Goal: Task Accomplishment & Management: Use online tool/utility

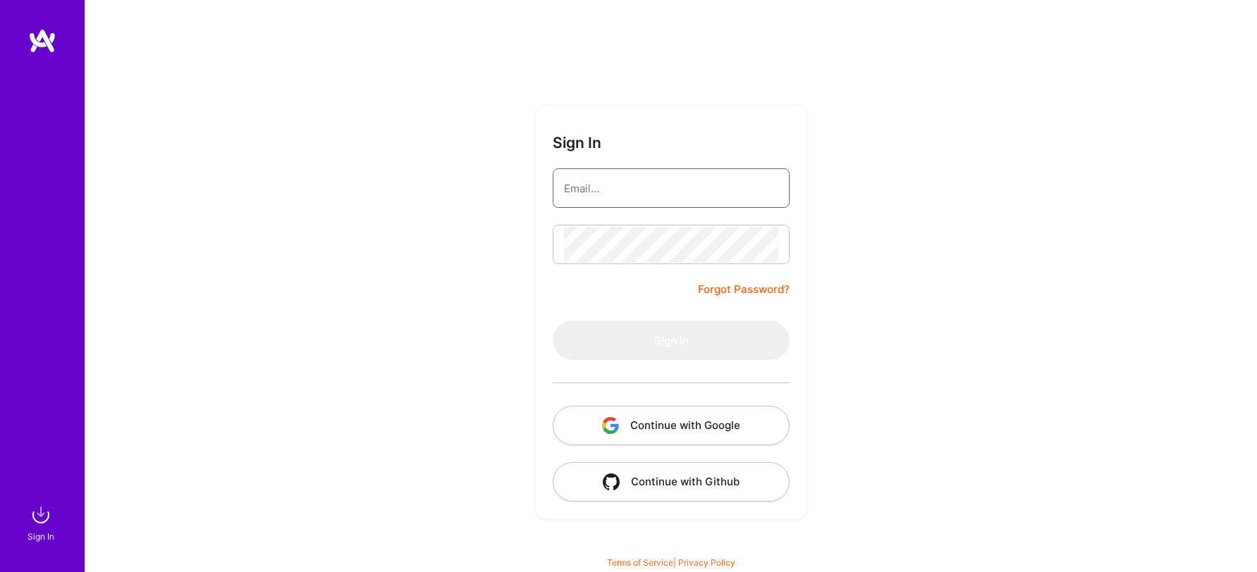
click at [603, 185] on input "email" at bounding box center [671, 189] width 214 height 36
type input "[EMAIL_ADDRESS][DOMAIN_NAME]"
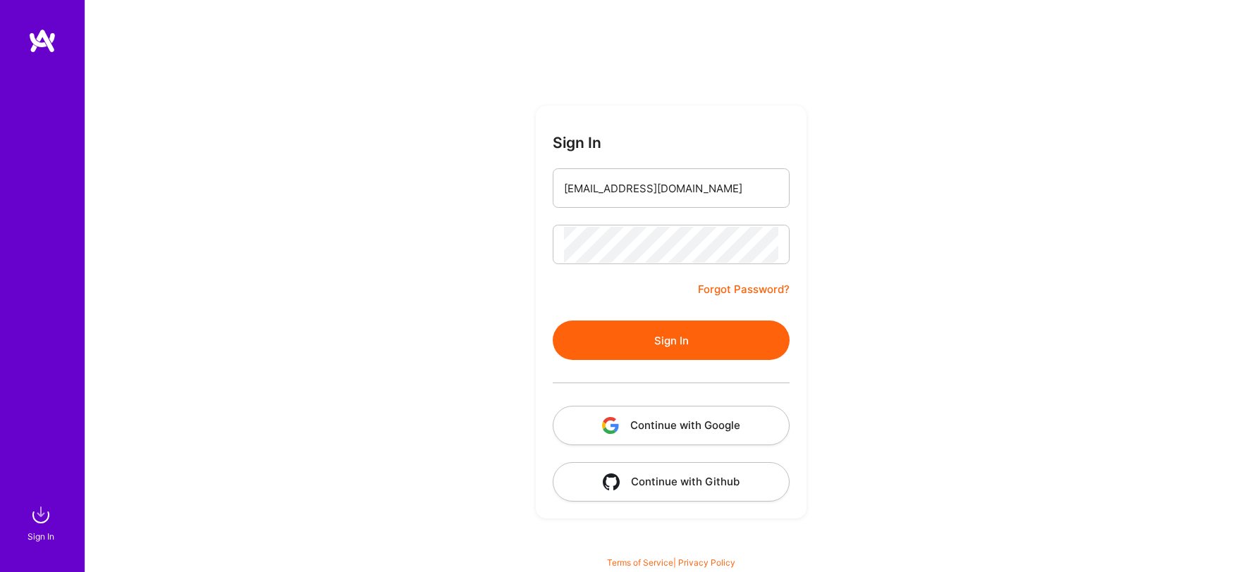
click at [663, 338] on button "Sign In" at bounding box center [671, 340] width 237 height 39
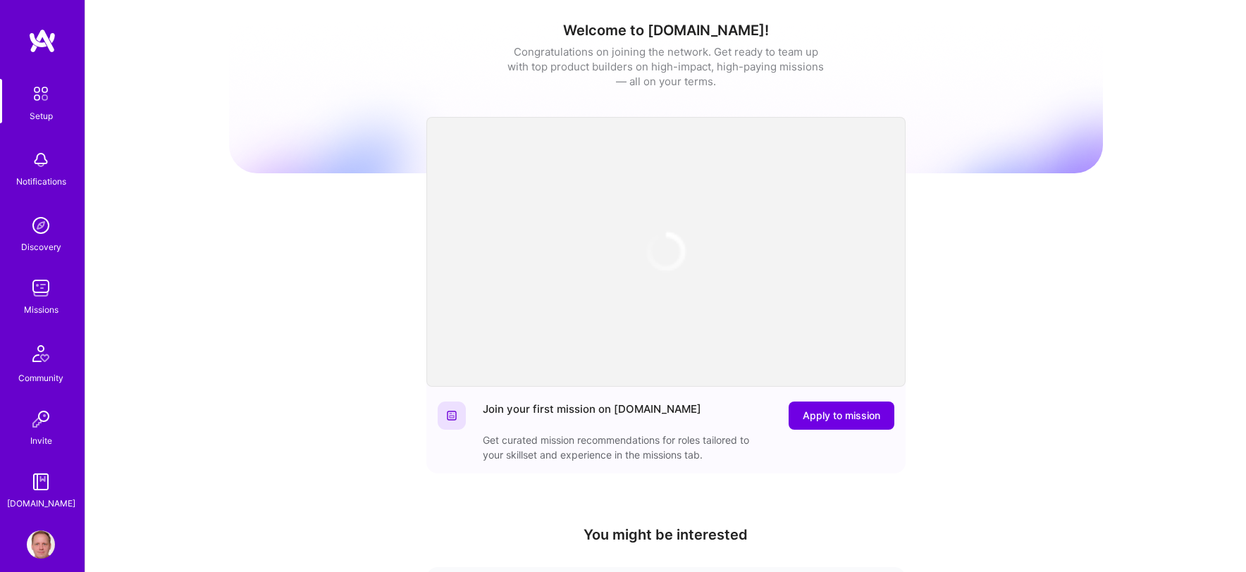
click at [228, 189] on div "Welcome to [DOMAIN_NAME]! Congratulations on joining the network. Get ready to …" at bounding box center [665, 464] width 1161 height 928
click at [37, 291] on img at bounding box center [41, 288] width 28 height 28
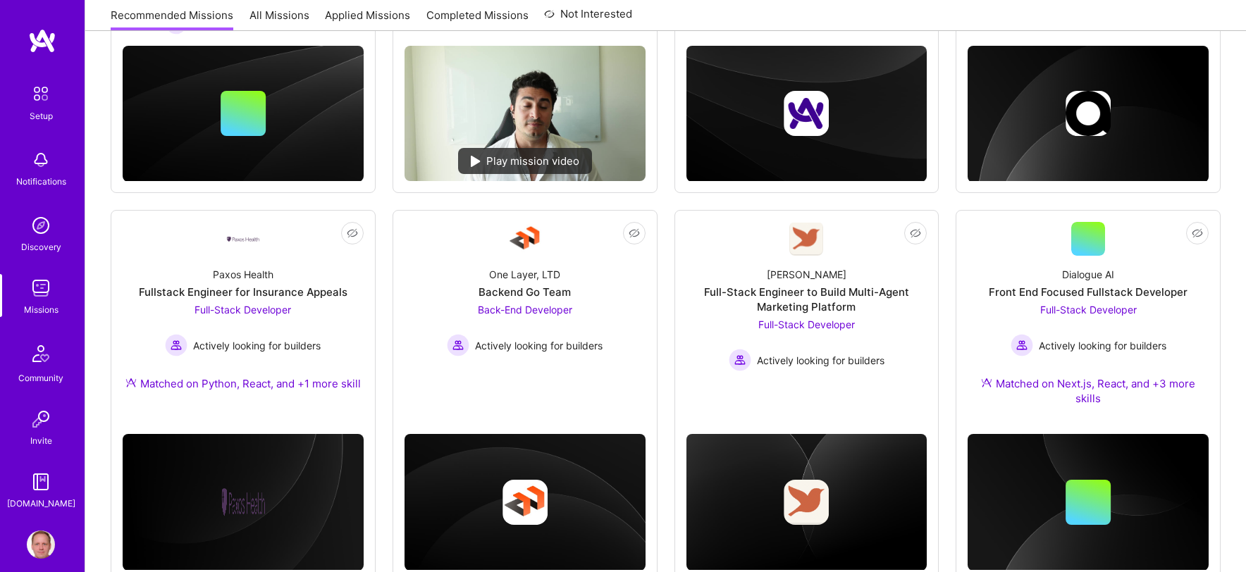
scroll to position [407, 0]
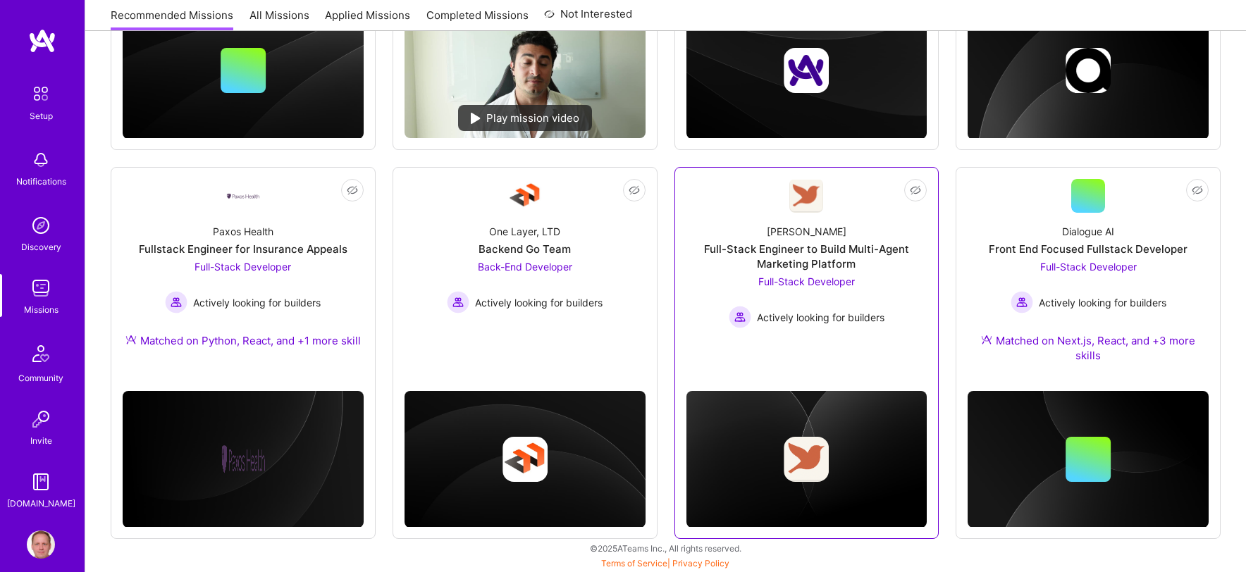
click at [761, 237] on div "[PERSON_NAME] Full-Stack Engineer to Build Multi-Agent Marketing Platform Full-…" at bounding box center [807, 271] width 241 height 116
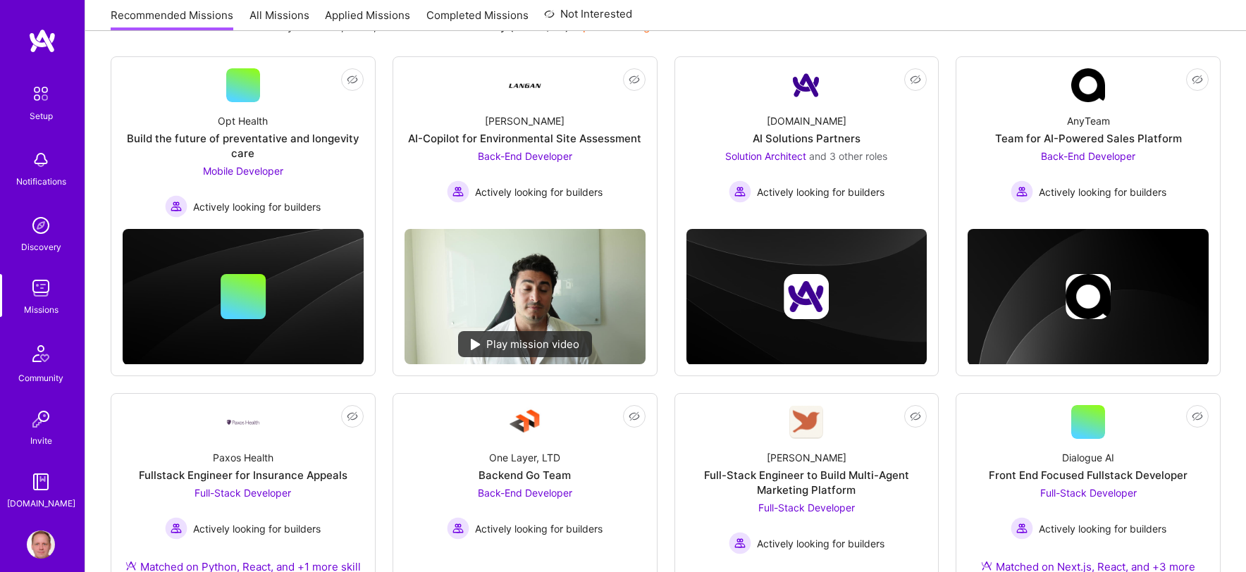
scroll to position [407, 0]
